Goal: Task Accomplishment & Management: Use online tool/utility

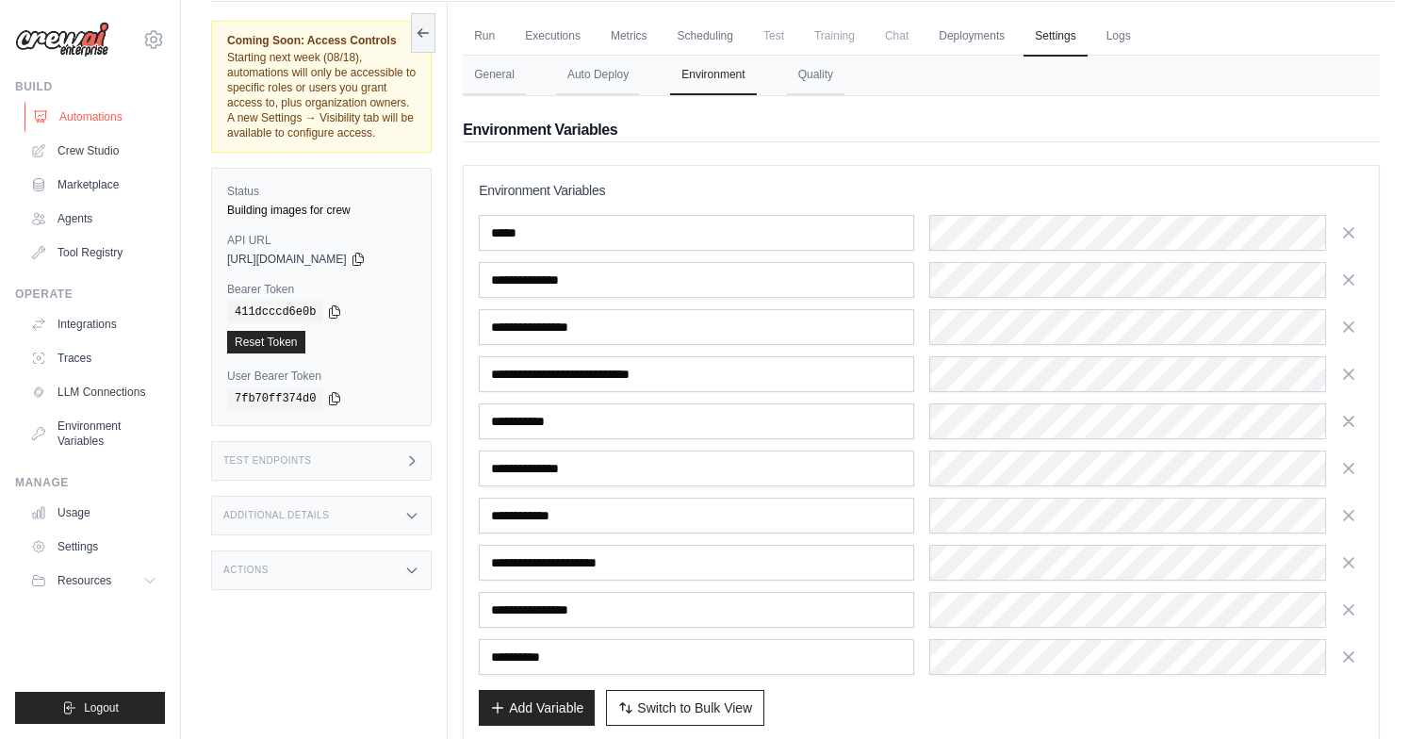
click at [115, 114] on link "Automations" at bounding box center [96, 117] width 142 height 30
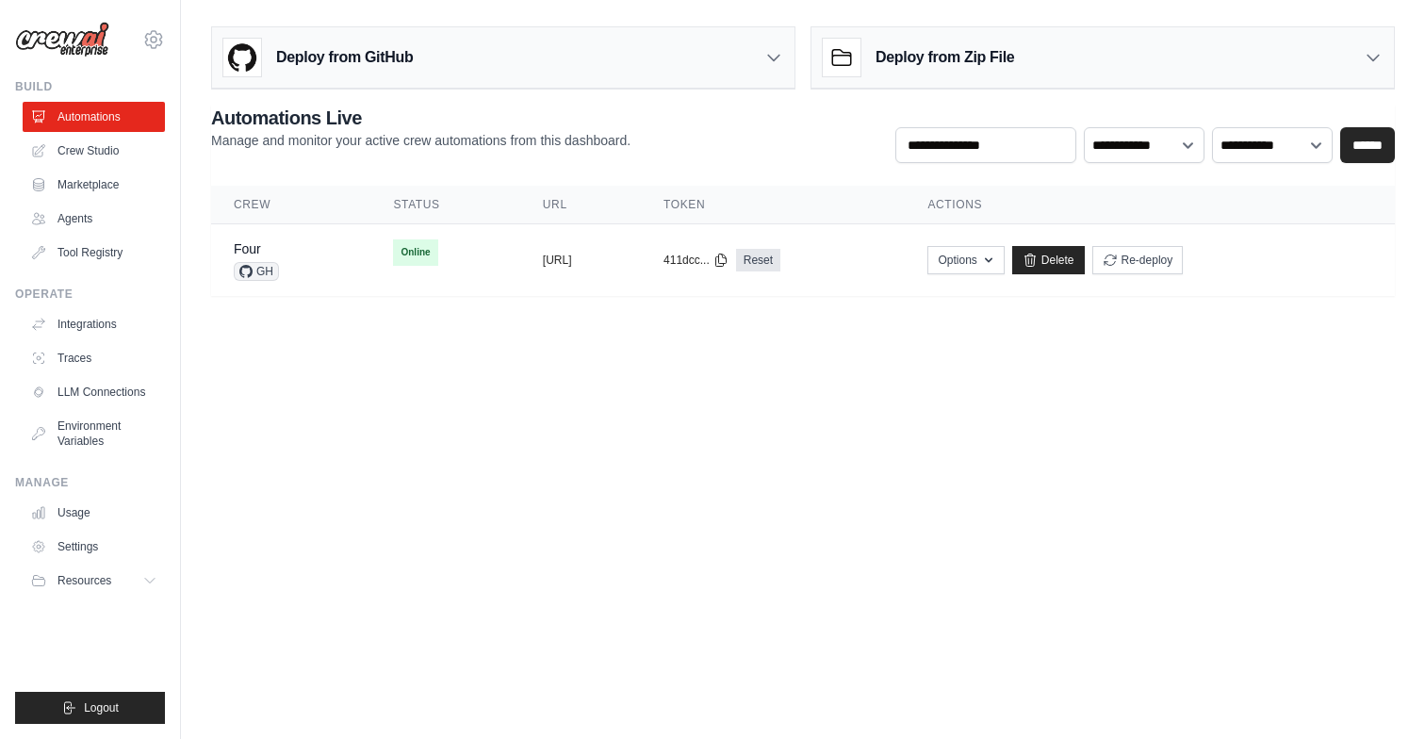
click at [387, 330] on main "**********" at bounding box center [803, 168] width 1244 height 337
click at [63, 41] on img at bounding box center [62, 40] width 94 height 36
click at [555, 282] on td "copied [URL]" at bounding box center [580, 260] width 121 height 73
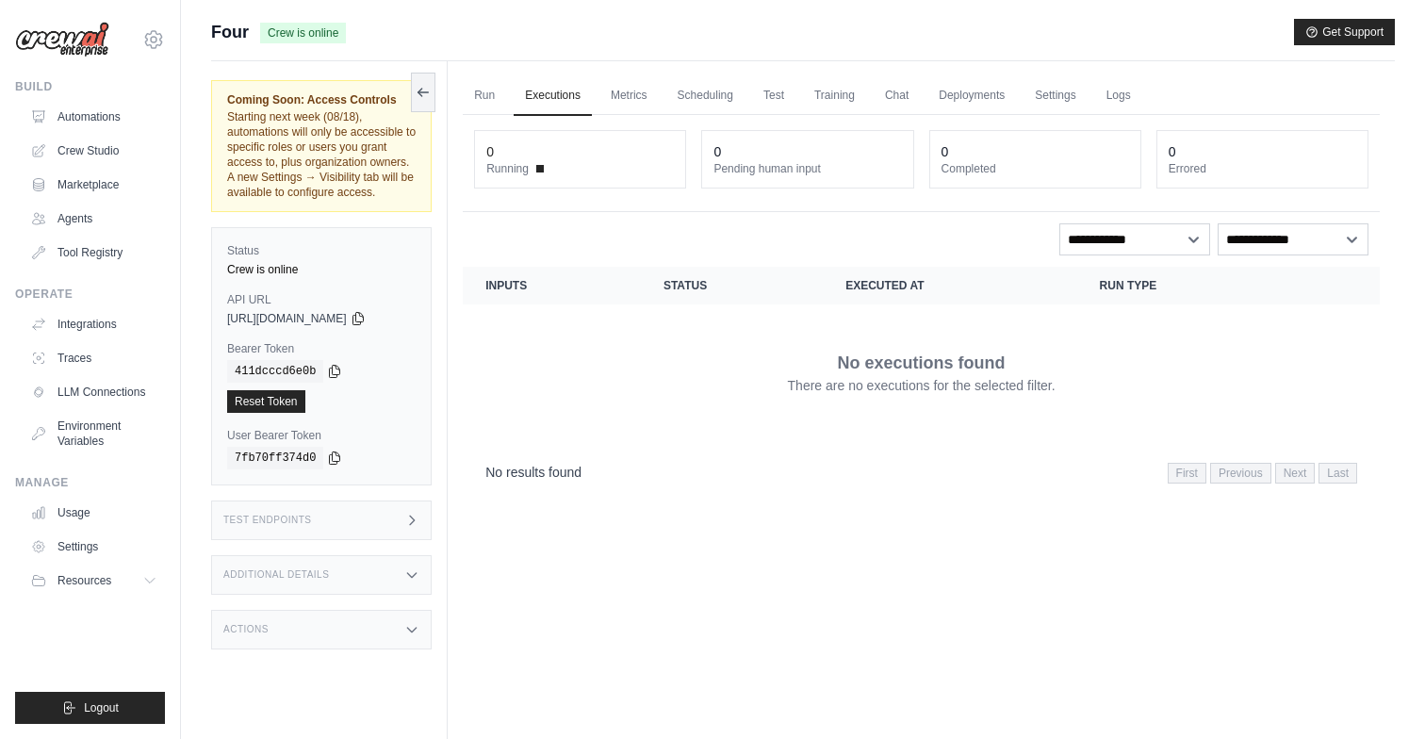
click at [319, 498] on div "Coming Soon: Access Controls Starting next week (08/18), automations will only …" at bounding box center [329, 430] width 237 height 739
click at [328, 511] on div "Test Endpoints" at bounding box center [321, 520] width 221 height 40
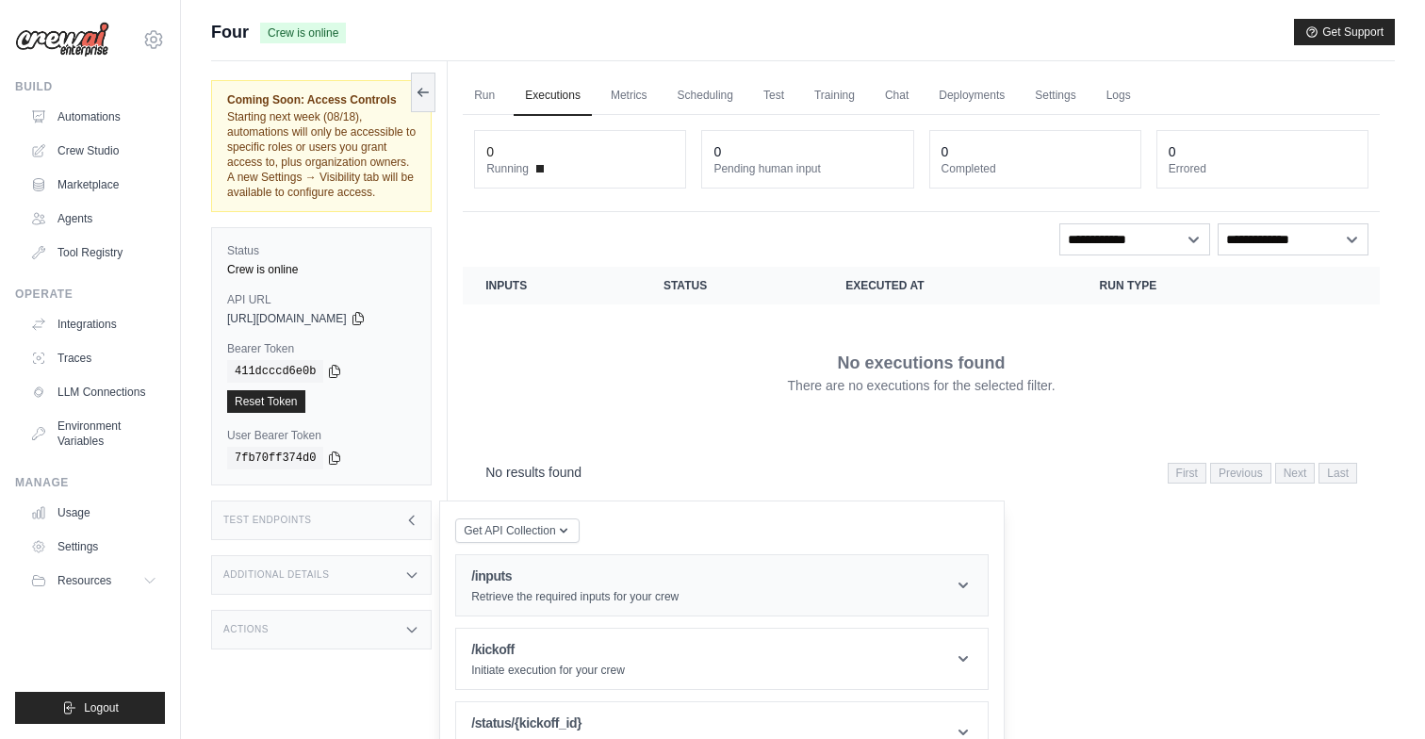
click at [557, 575] on h1 "/inputs" at bounding box center [574, 575] width 207 height 19
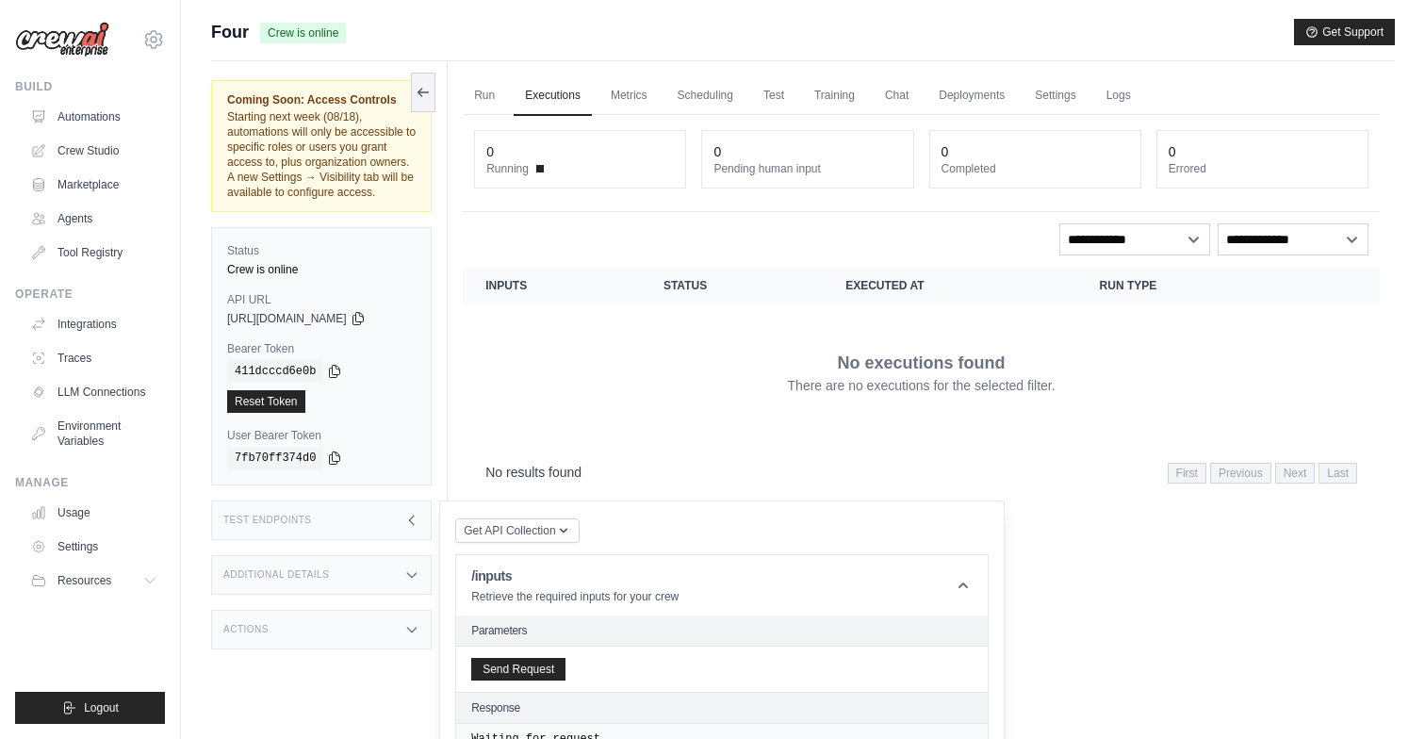
click at [532, 653] on div "Send Request" at bounding box center [721, 668] width 531 height 45
click at [532, 661] on button "Send Request" at bounding box center [518, 668] width 94 height 23
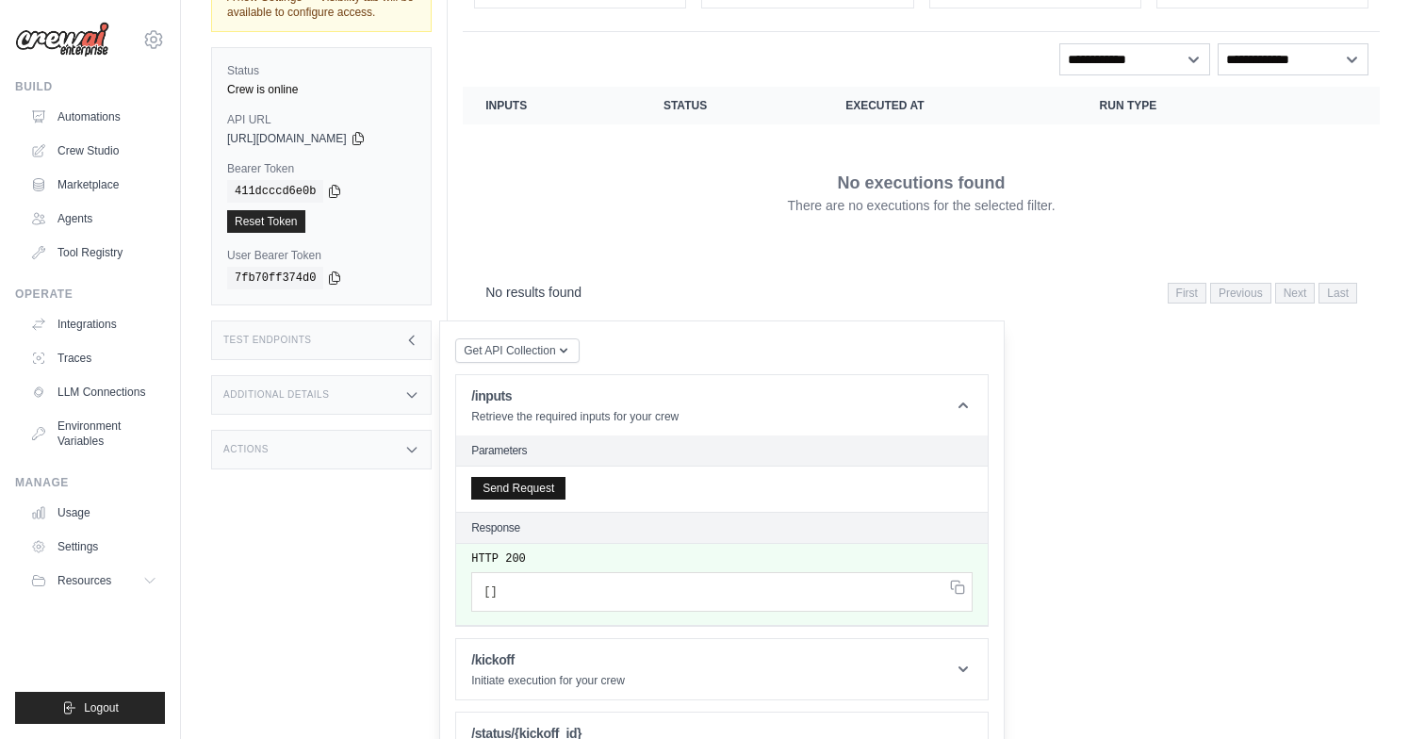
scroll to position [231, 0]
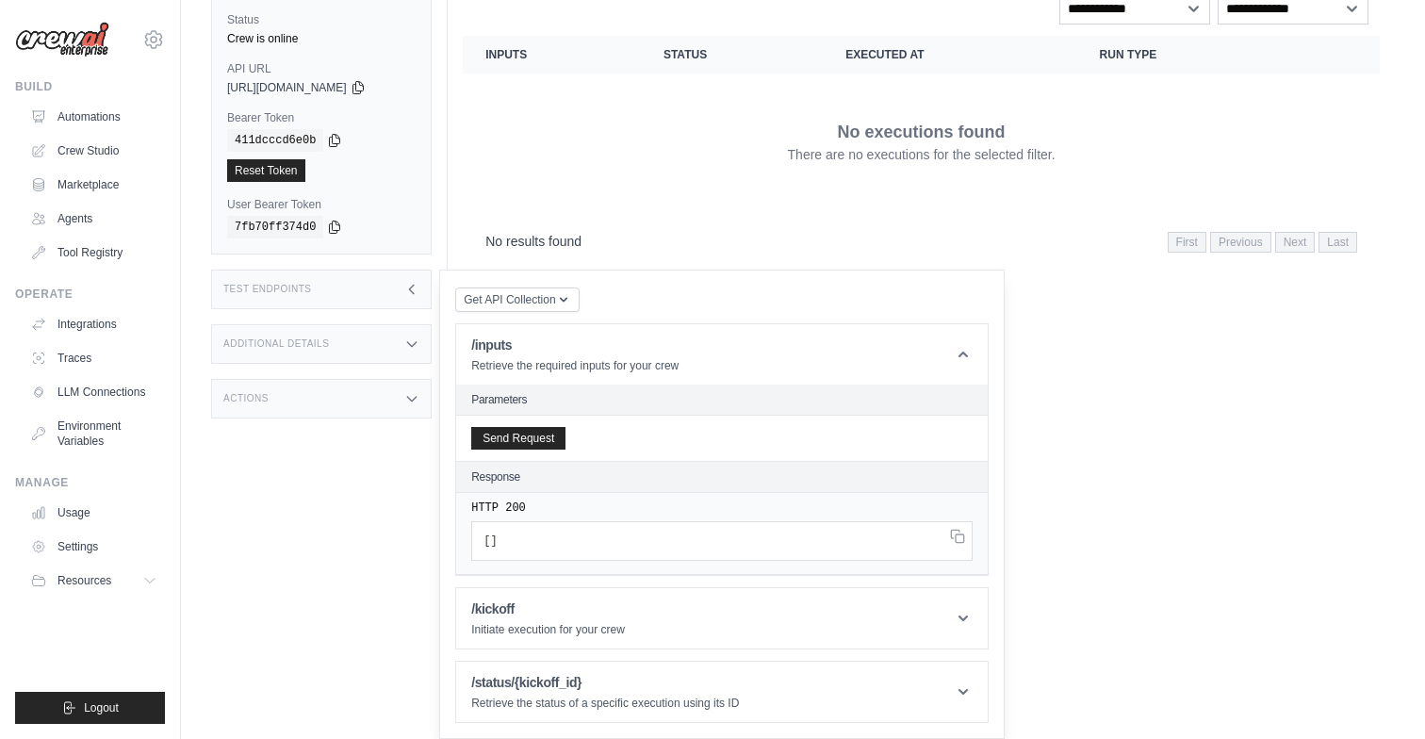
click at [490, 538] on span "]" at bounding box center [493, 540] width 7 height 13
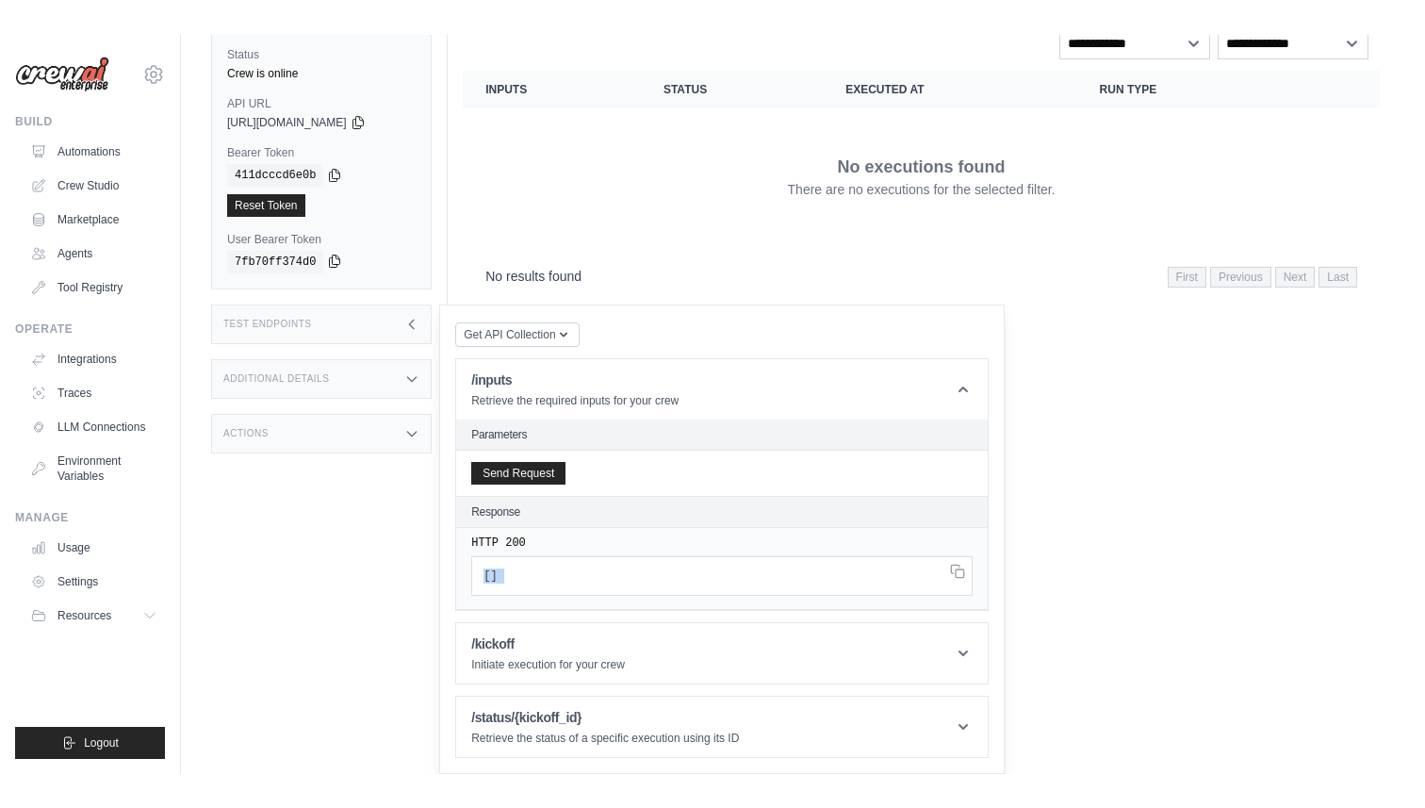
scroll to position [0, 0]
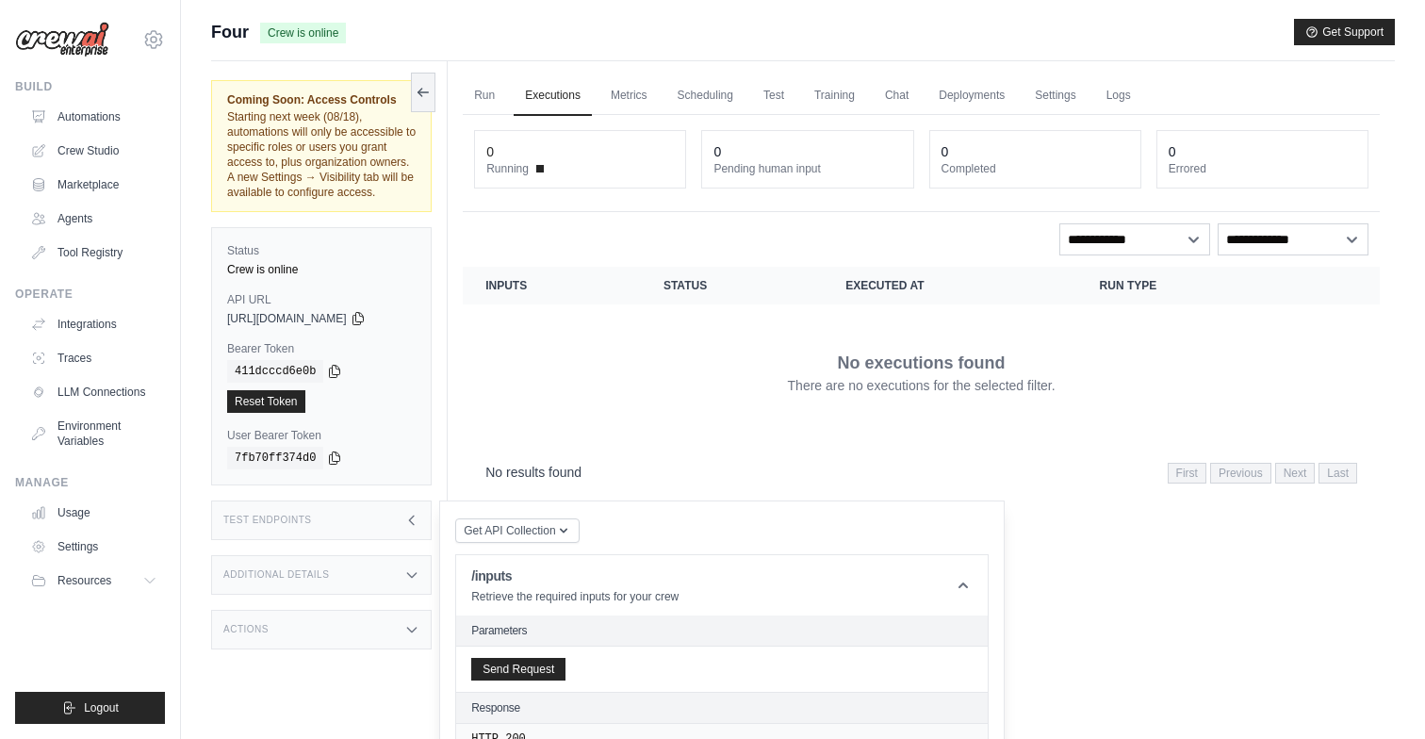
click at [293, 34] on span "Crew is online" at bounding box center [303, 33] width 86 height 21
click at [91, 118] on link "Automations" at bounding box center [96, 117] width 142 height 30
